Goal: Navigation & Orientation: Find specific page/section

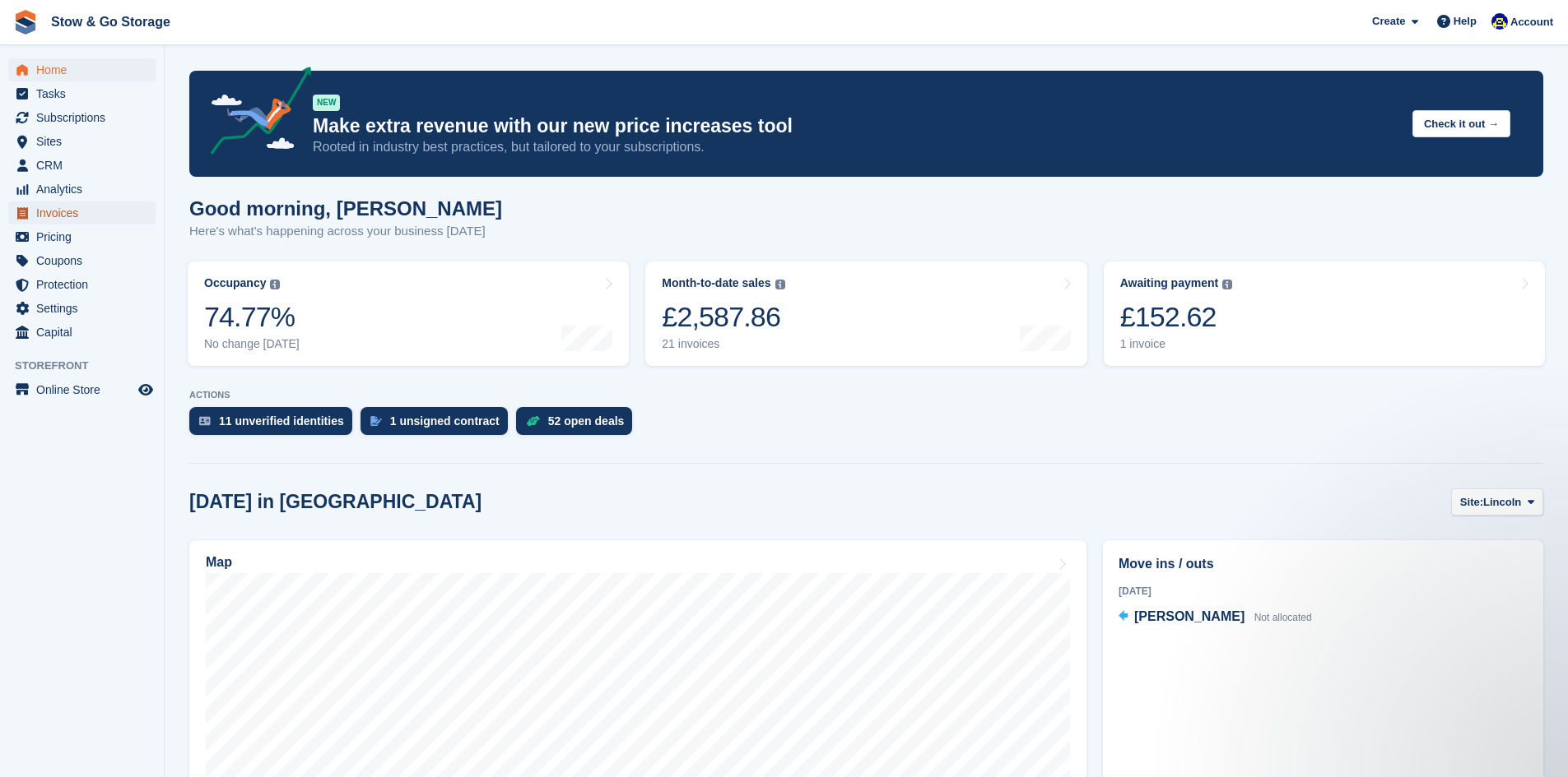
click at [87, 205] on span "Invoices" at bounding box center [86, 213] width 99 height 23
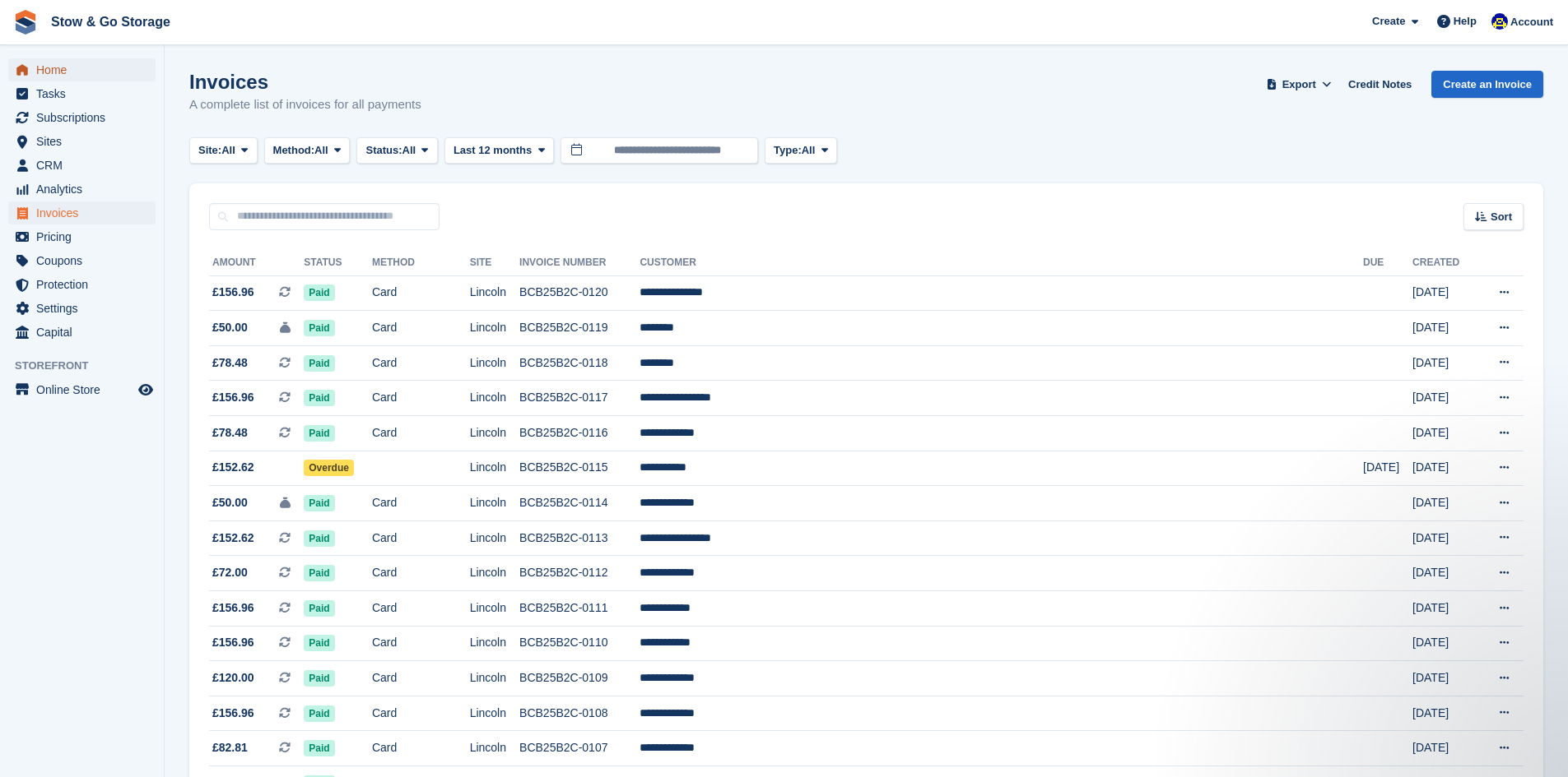
click at [89, 74] on span "Home" at bounding box center [86, 70] width 99 height 23
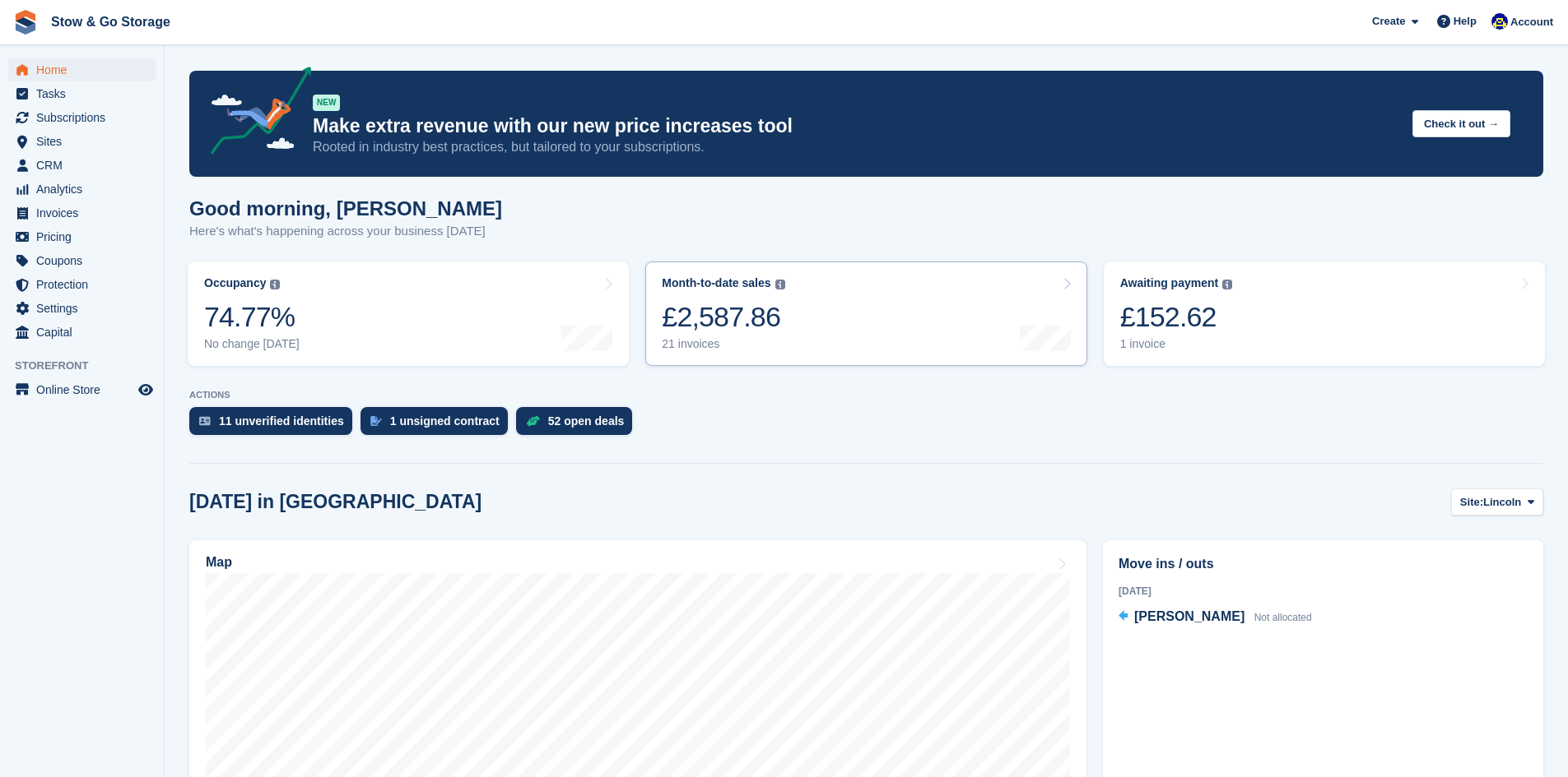
click at [720, 280] on div "Month-to-date sales" at bounding box center [716, 283] width 109 height 14
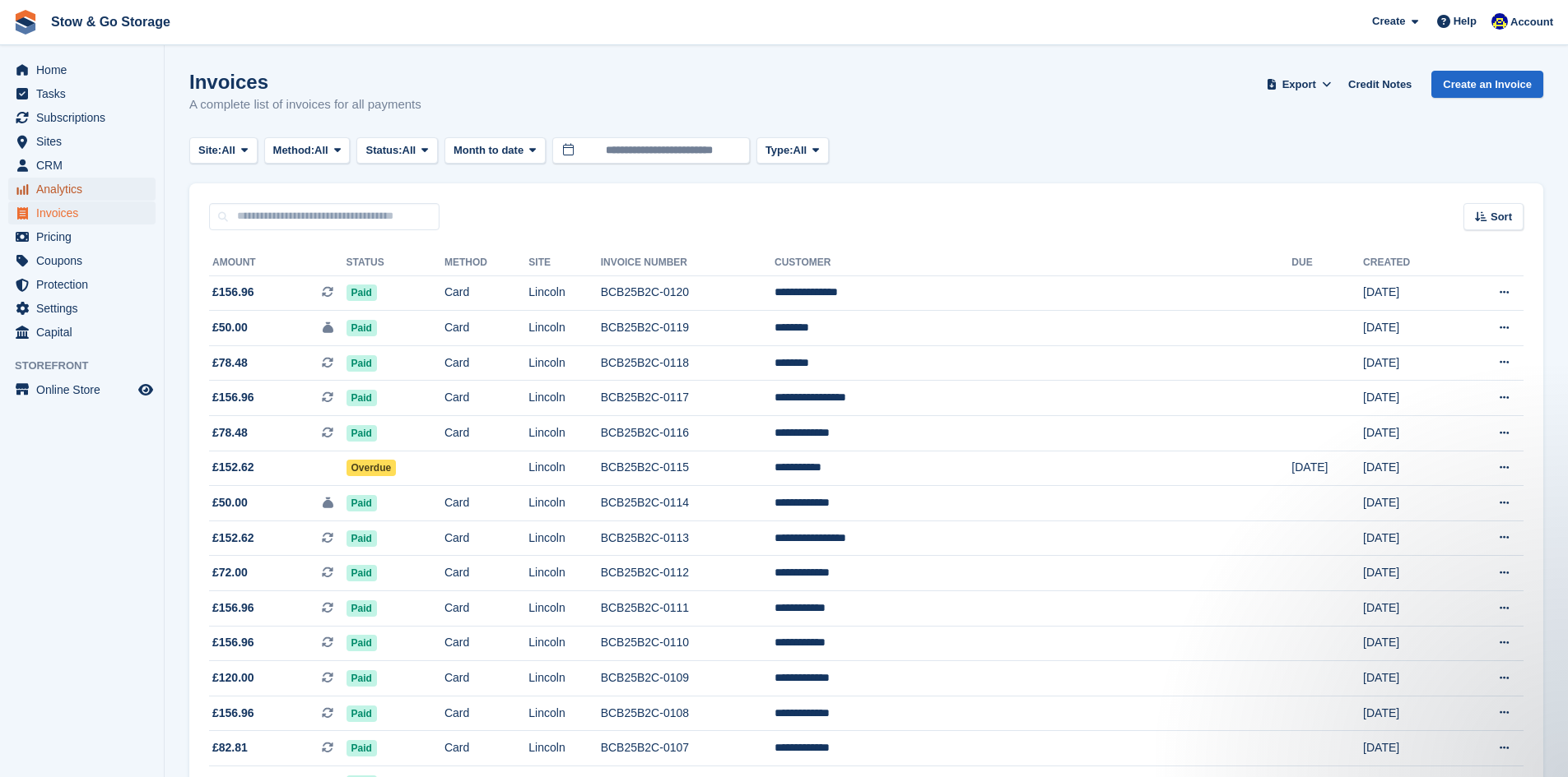
click at [65, 188] on span "Analytics" at bounding box center [86, 190] width 99 height 23
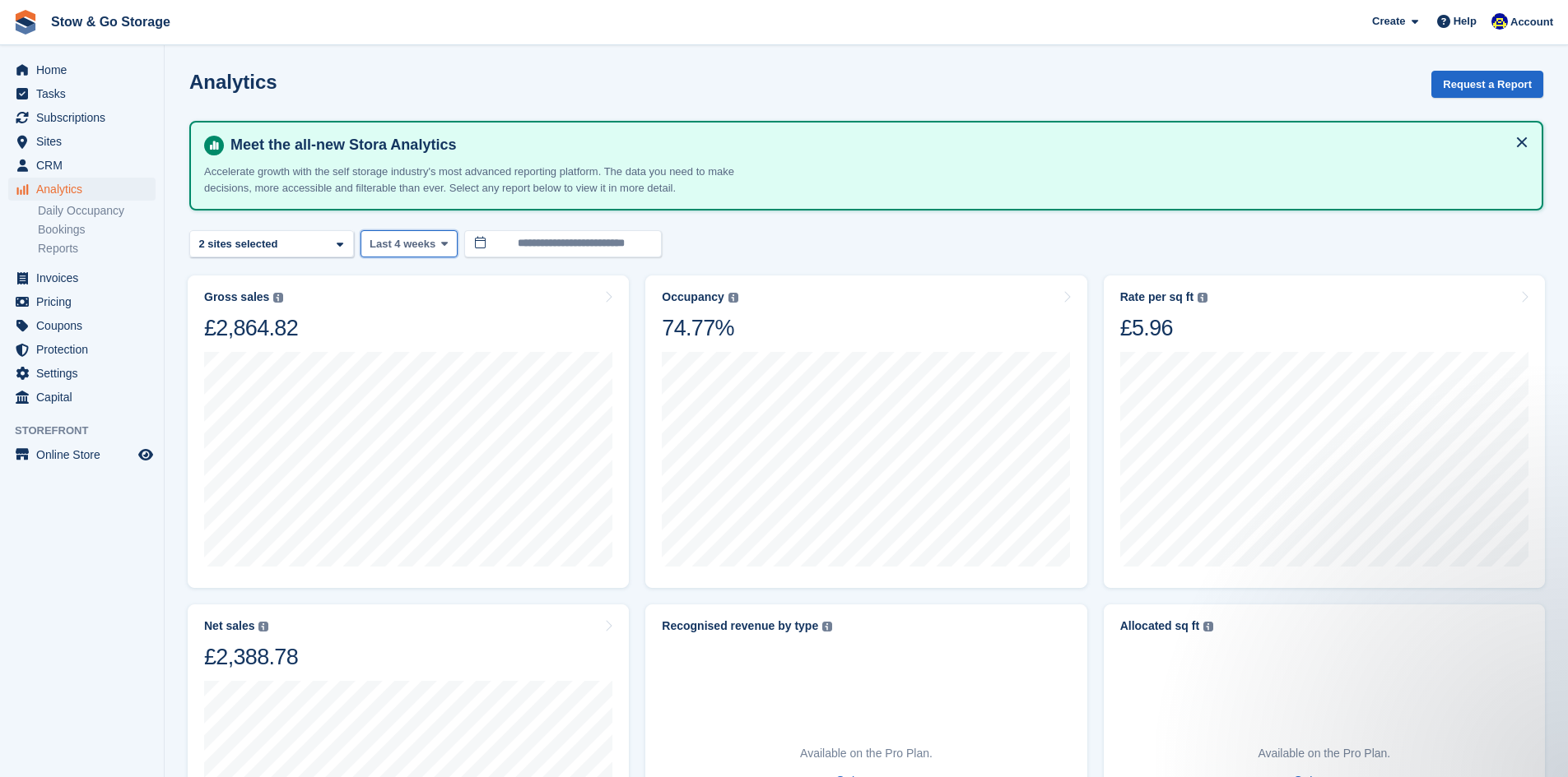
click at [405, 256] on button "Last 4 weeks" at bounding box center [410, 244] width 97 height 27
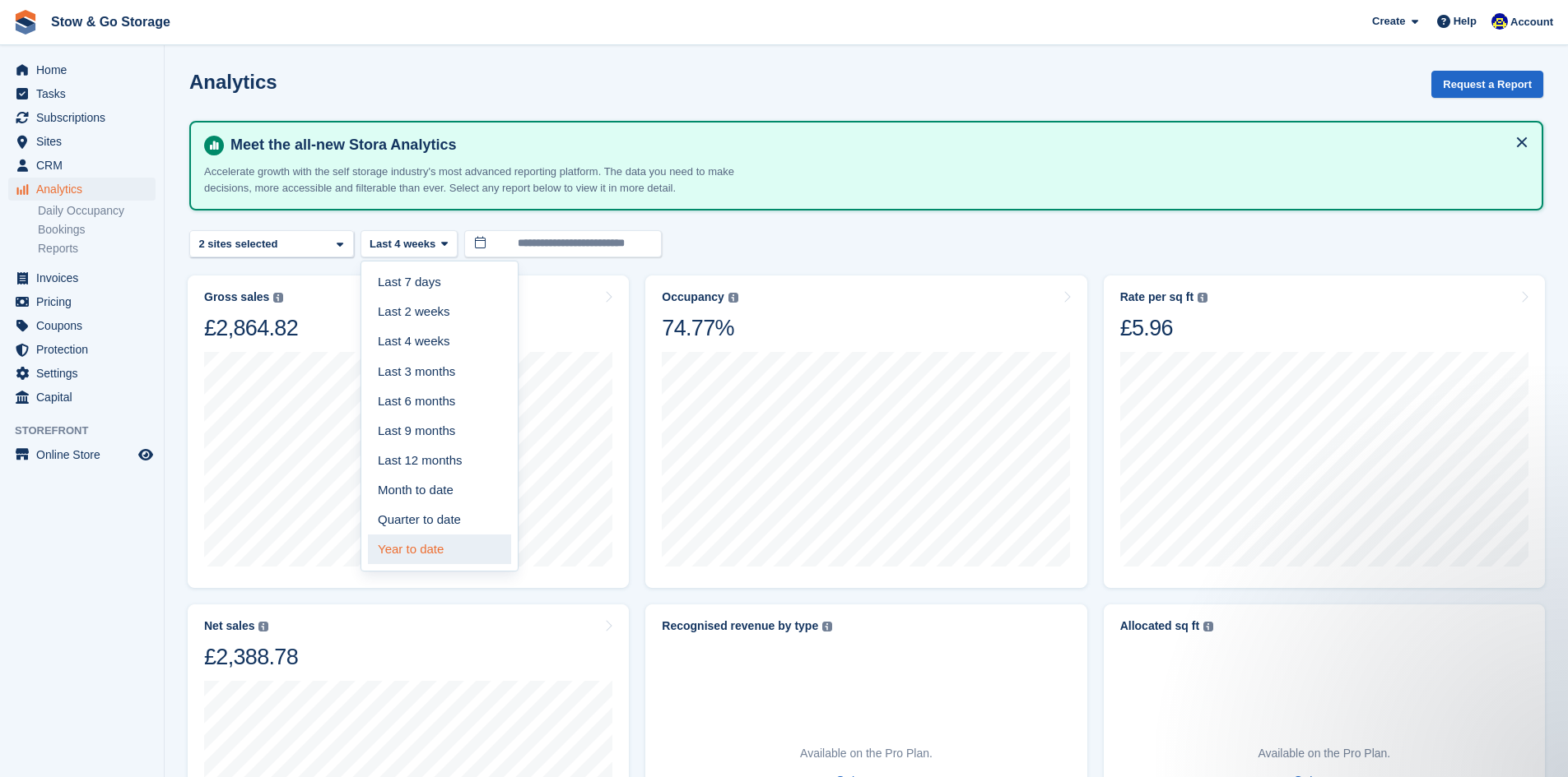
click at [422, 546] on link "Year to date" at bounding box center [439, 549] width 143 height 29
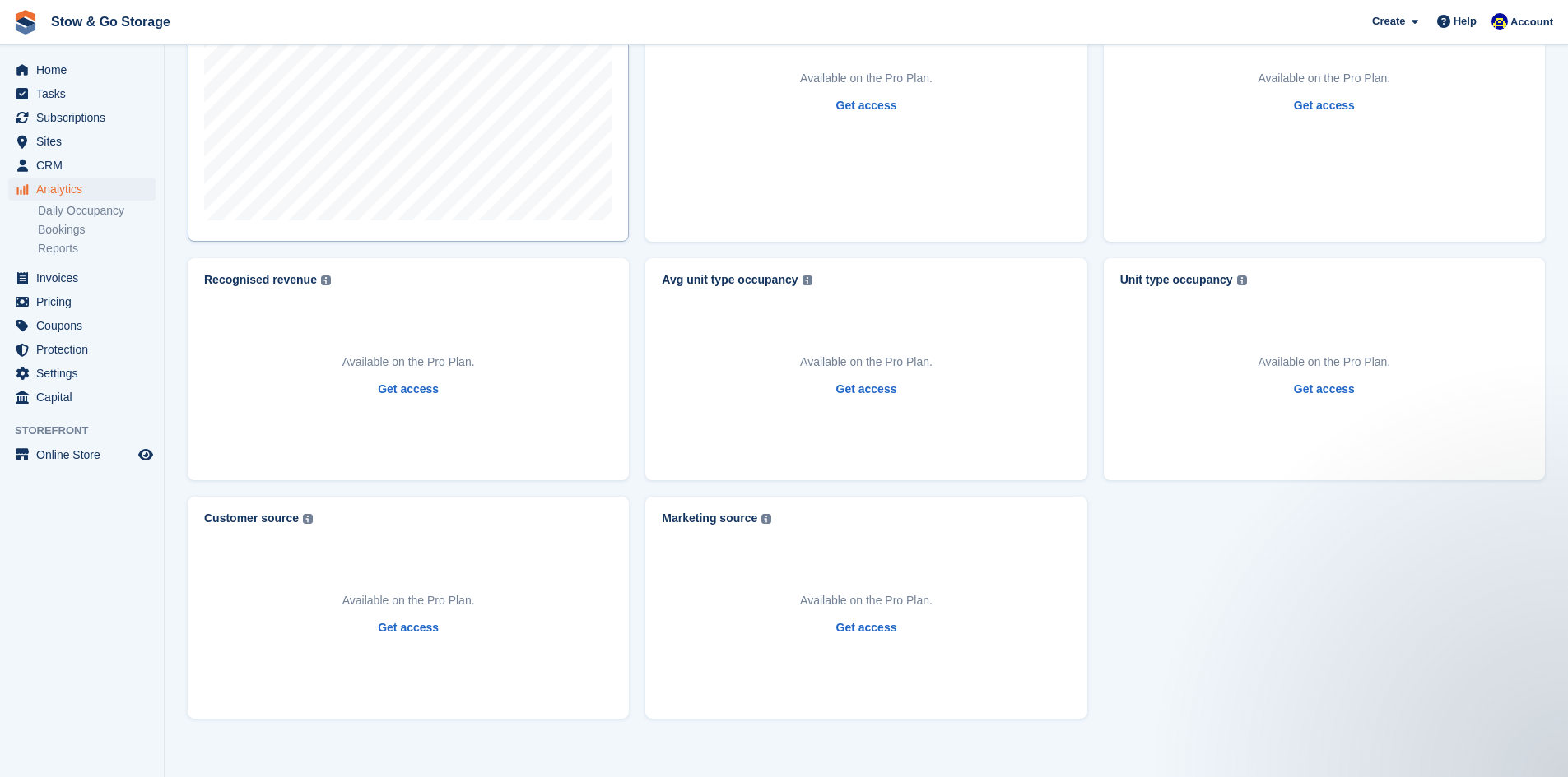
scroll to position [675, 0]
click at [53, 64] on span "Home" at bounding box center [86, 70] width 99 height 23
